Goal: Check status: Check status

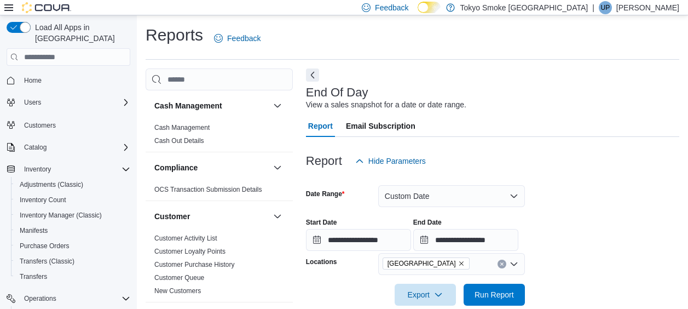
scroll to position [22, 0]
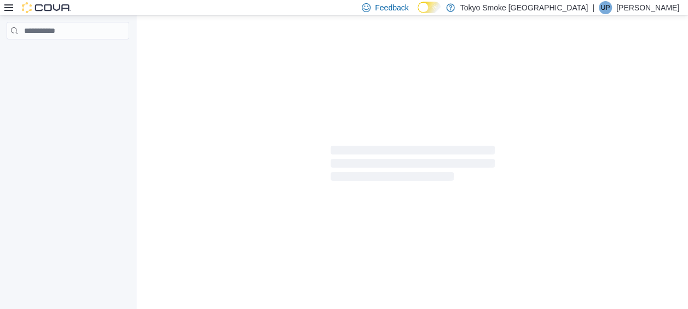
click at [657, 9] on p "[PERSON_NAME]" at bounding box center [648, 7] width 63 height 13
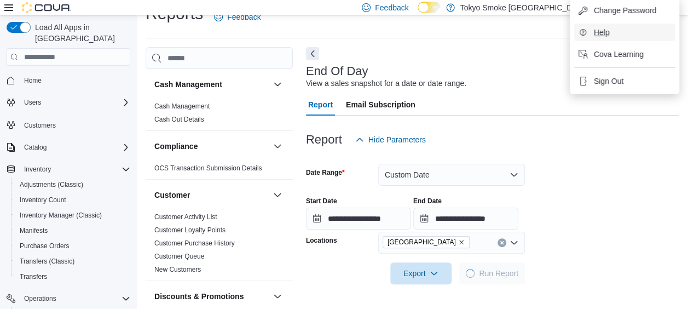
scroll to position [22, 0]
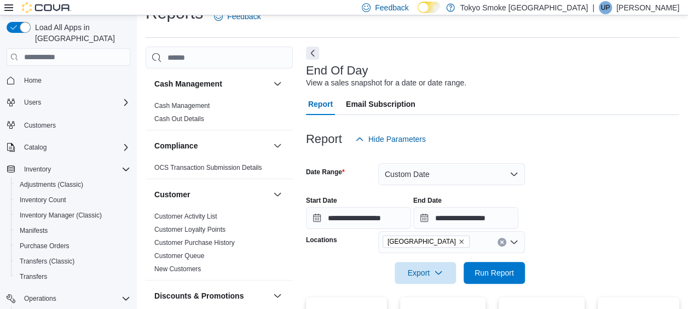
click at [518, 35] on div "Reports Feedback" at bounding box center [413, 20] width 534 height 36
click at [611, 8] on span "UP" at bounding box center [605, 7] width 9 height 13
click at [5, 4] on icon at bounding box center [8, 7] width 9 height 7
